Goal: Task Accomplishment & Management: Manage account settings

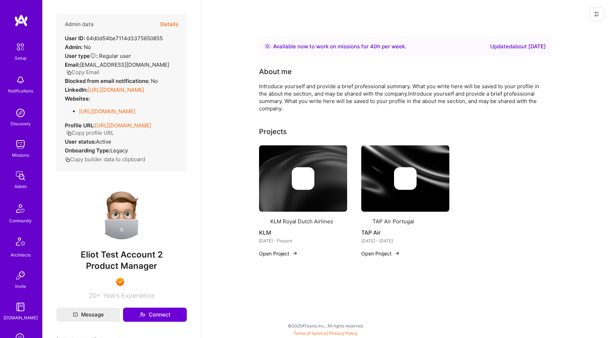
click at [597, 15] on icon at bounding box center [597, 14] width 6 height 6
click at [574, 27] on button "Login as [PERSON_NAME]" at bounding box center [567, 30] width 74 height 18
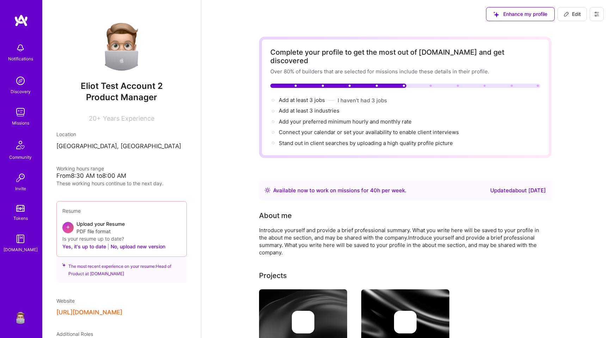
click at [600, 11] on button at bounding box center [597, 14] width 14 height 14
click at [567, 33] on button "Settings" at bounding box center [577, 30] width 53 height 18
